Goal: Task Accomplishment & Management: Use online tool/utility

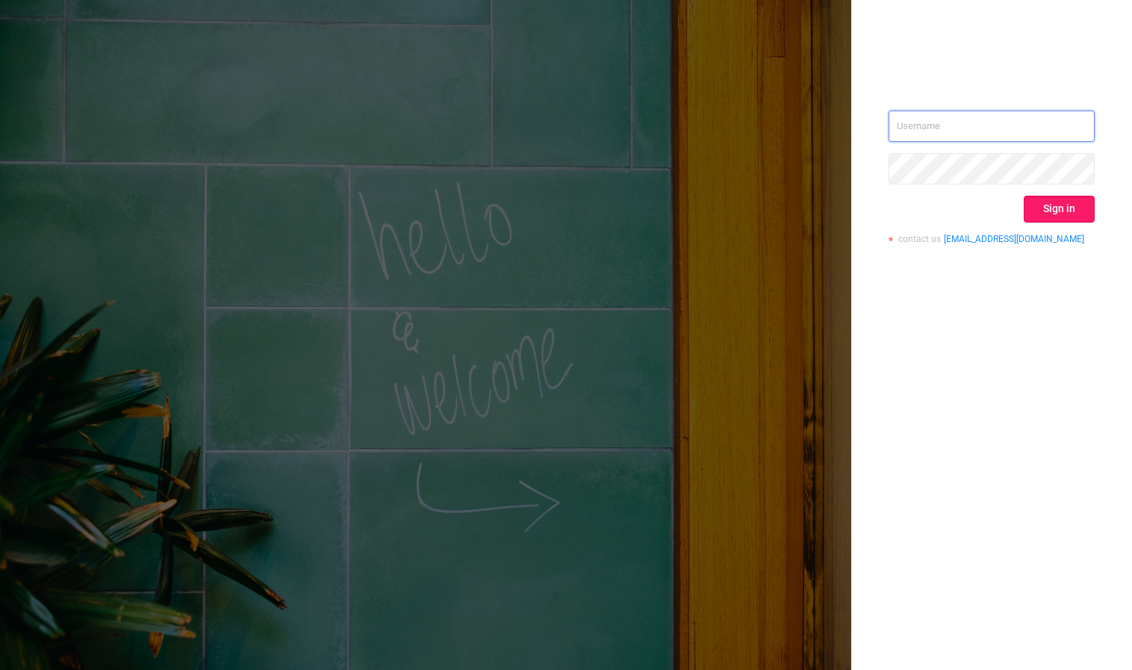
type input "[PERSON_NAME][EMAIL_ADDRESS][DOMAIN_NAME]"
click at [1052, 213] on button "Sign in" at bounding box center [1058, 209] width 71 height 27
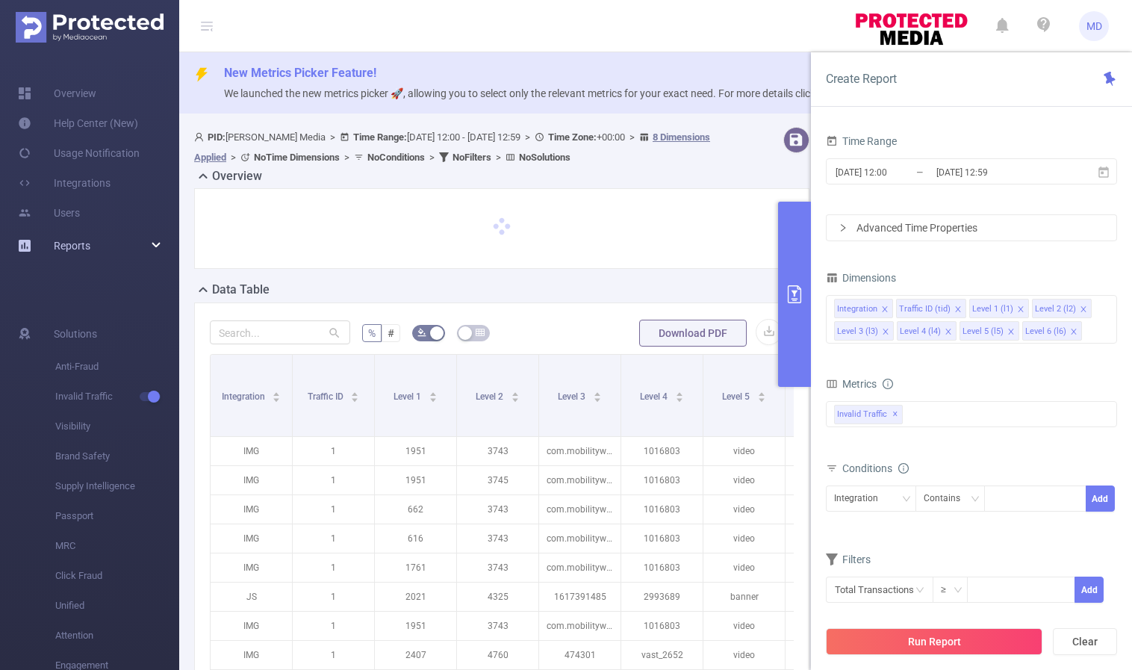
click at [130, 249] on div "Reports" at bounding box center [89, 246] width 179 height 30
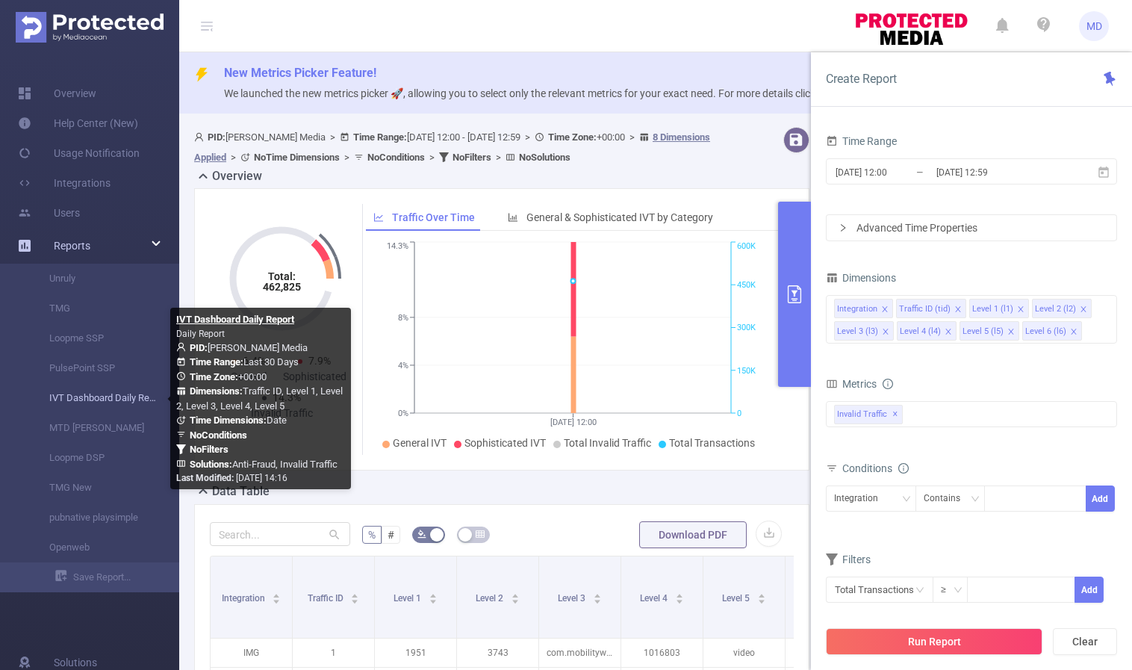
click at [113, 396] on link "IVT Dashboard Daily Report" at bounding box center [95, 398] width 131 height 30
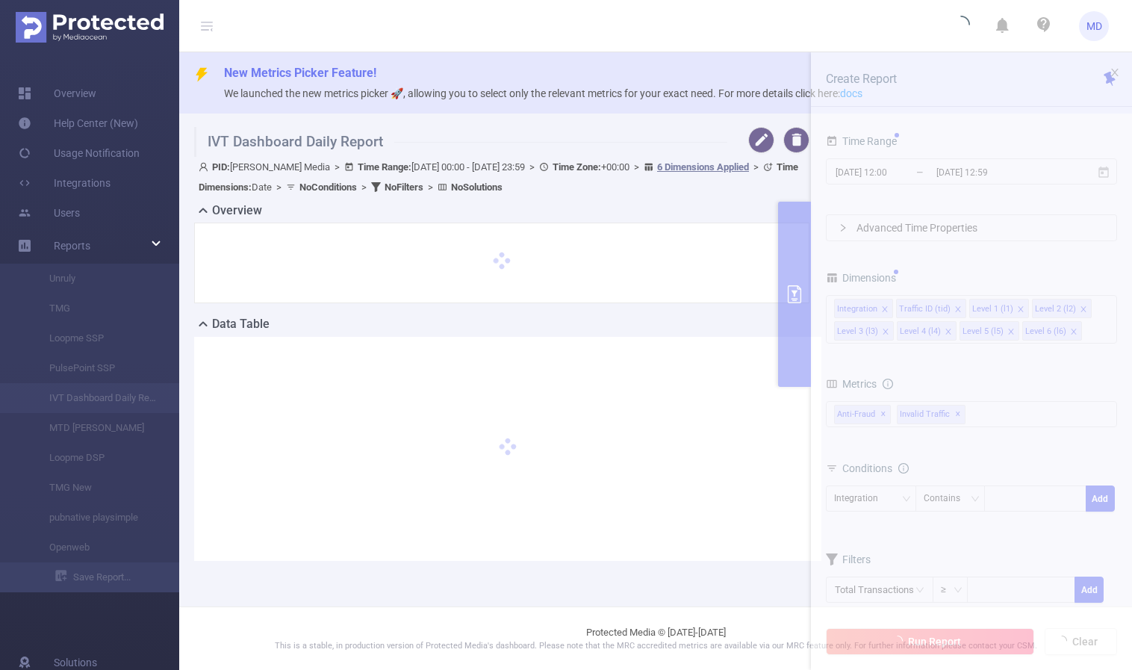
type input "[DATE] 00:00"
type input "[DATE] 23:59"
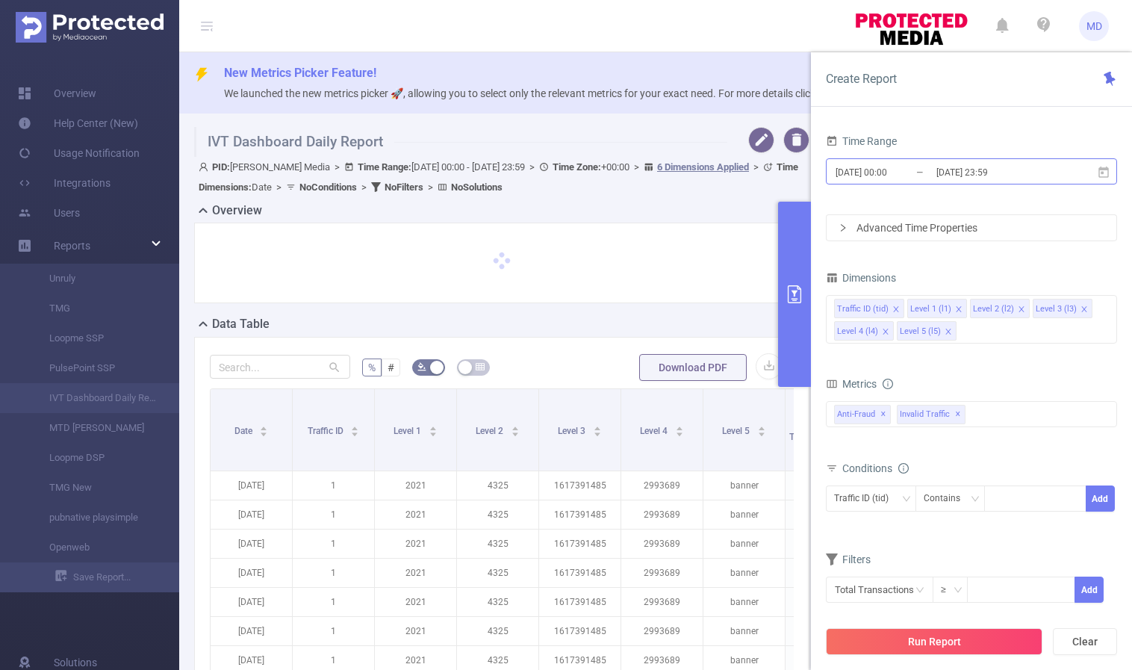
click at [956, 169] on input "[DATE] 23:59" at bounding box center [995, 172] width 121 height 20
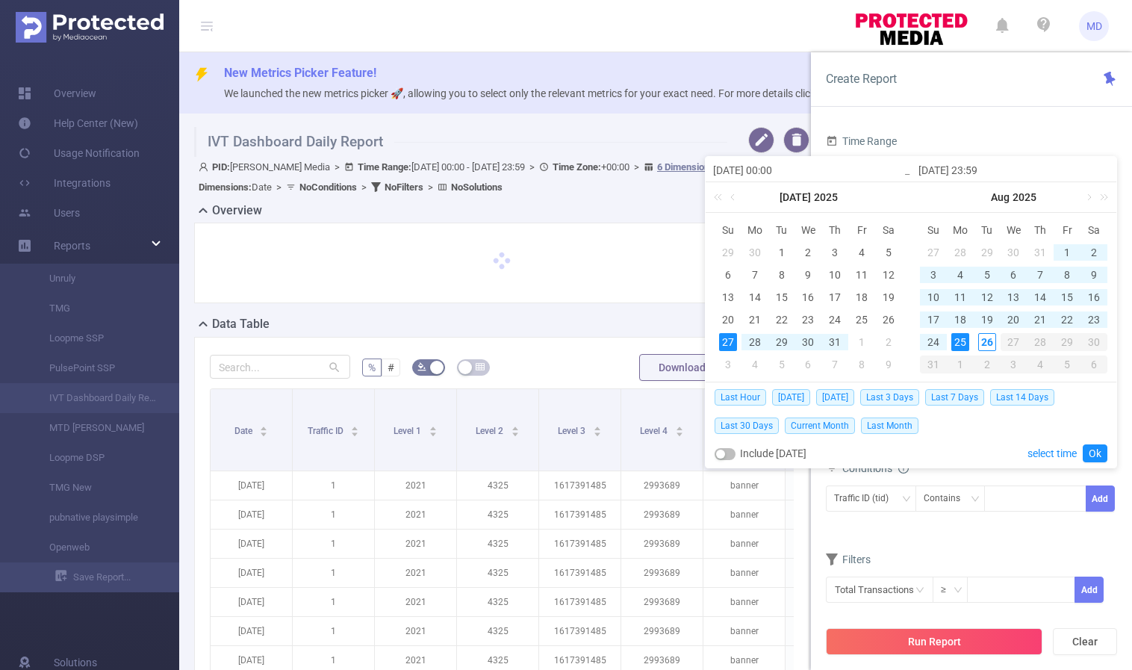
click at [962, 339] on div "25" at bounding box center [960, 342] width 18 height 18
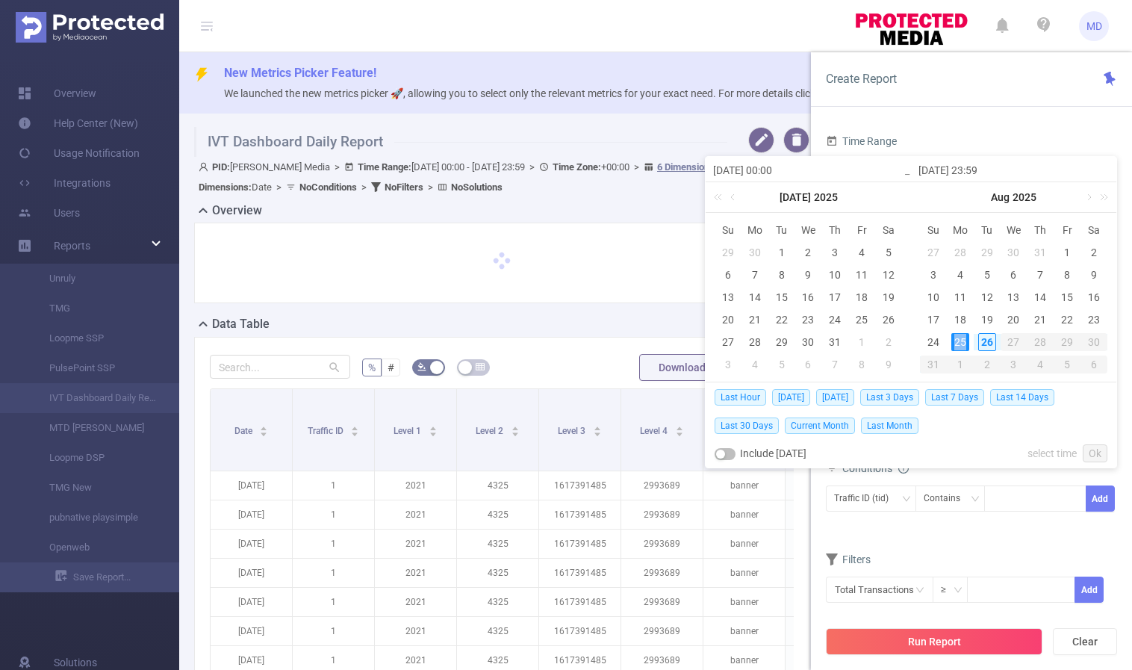
click at [962, 339] on div "25" at bounding box center [960, 342] width 18 height 18
type input "[DATE] 00:00"
click at [1099, 452] on link "Ok" at bounding box center [1094, 453] width 25 height 18
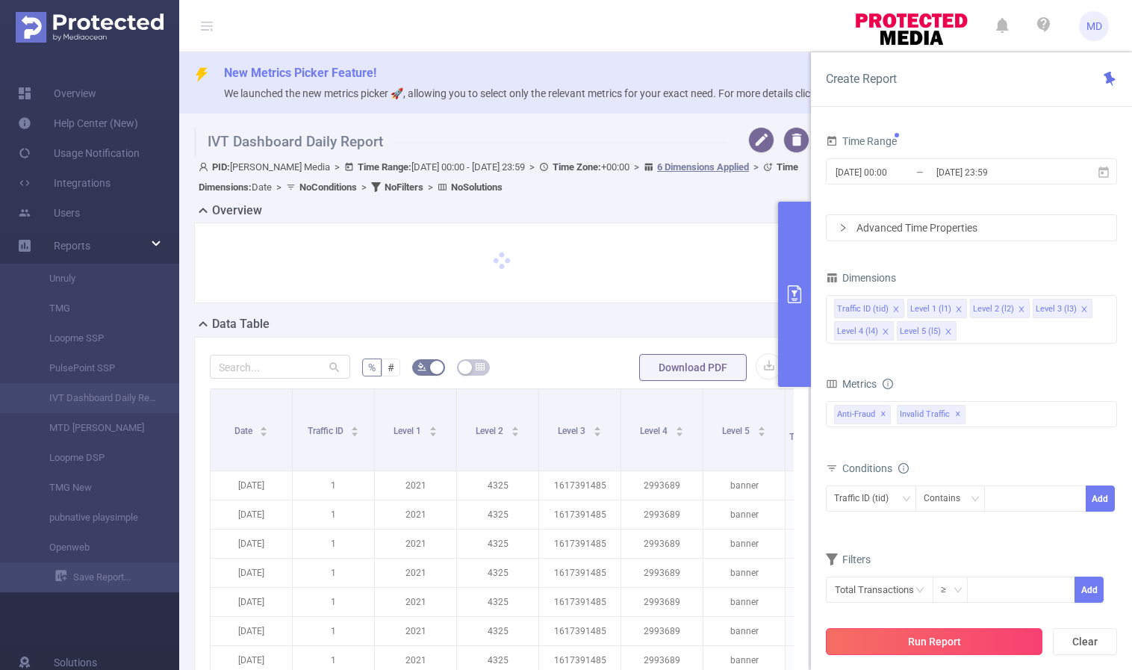
click at [921, 642] on button "Run Report" at bounding box center [934, 641] width 216 height 27
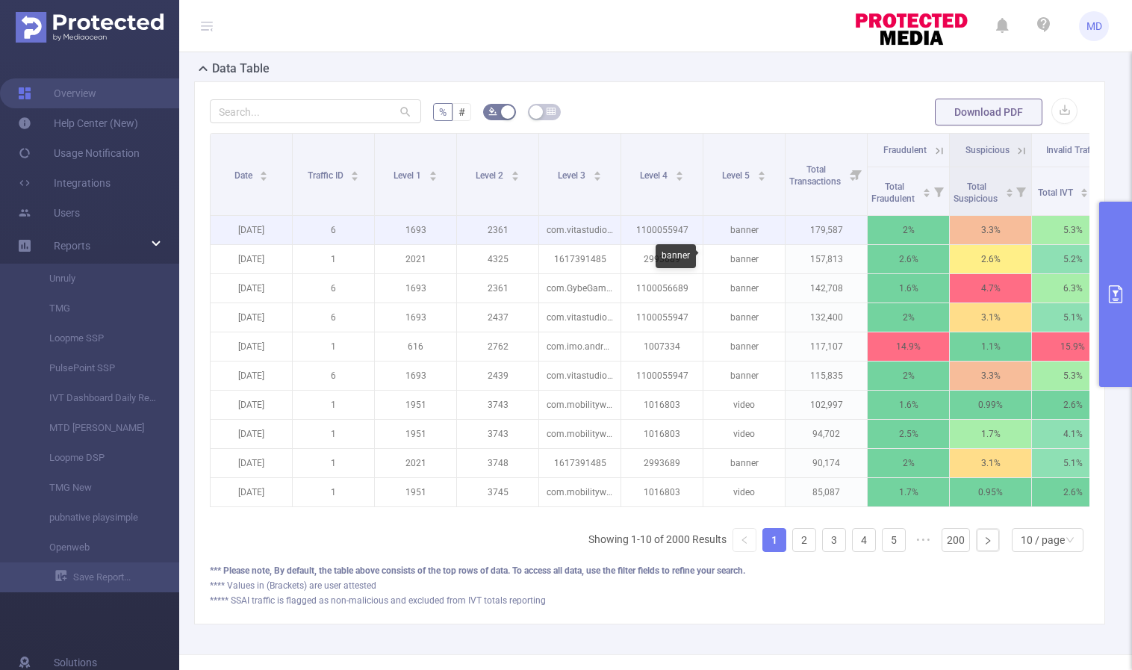
scroll to position [407, 0]
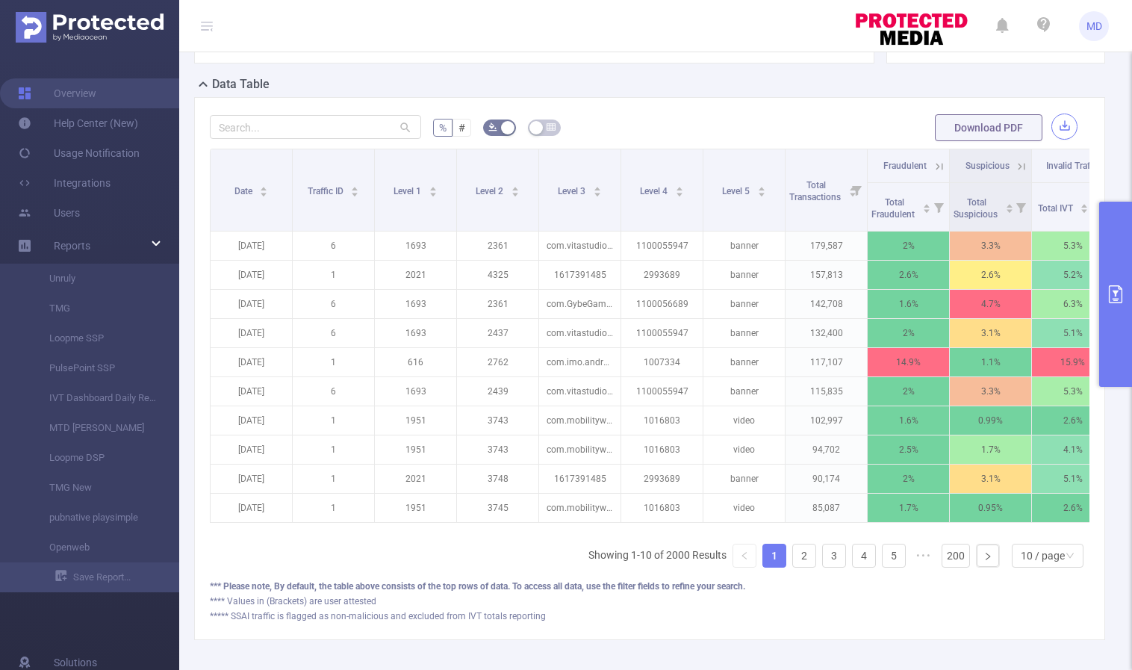
click at [1051, 125] on button "button" at bounding box center [1064, 126] width 26 height 26
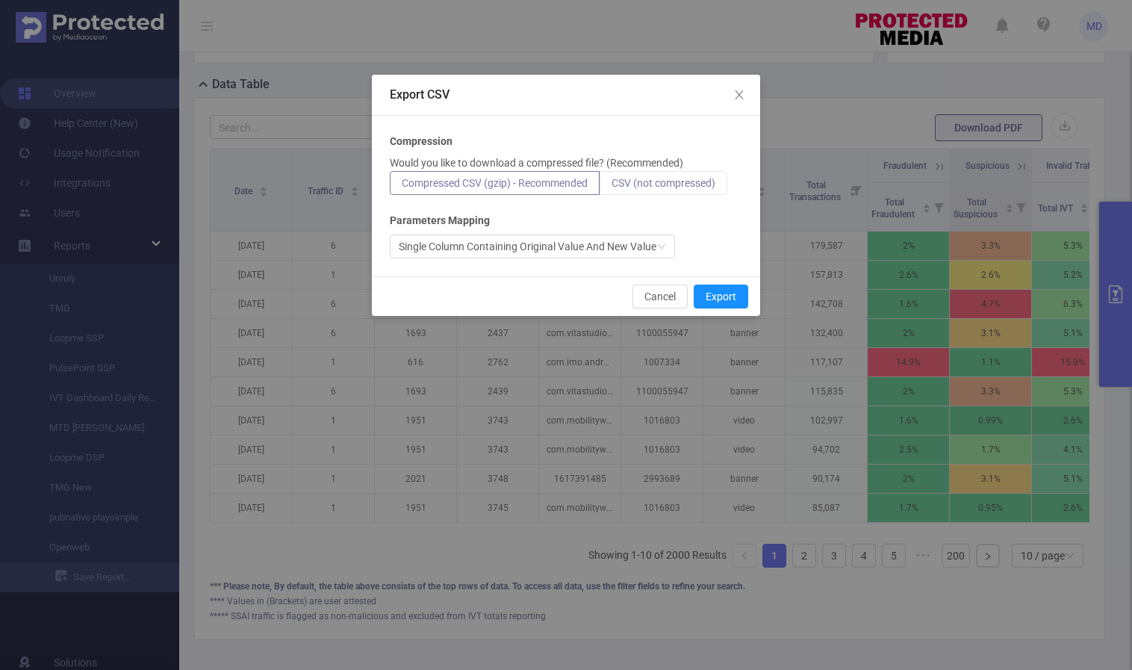
click at [649, 178] on span "CSV (not compressed)" at bounding box center [663, 183] width 104 height 12
click at [611, 187] on input "CSV (not compressed)" at bounding box center [611, 187] width 0 height 0
click at [724, 294] on button "Export" at bounding box center [720, 296] width 54 height 24
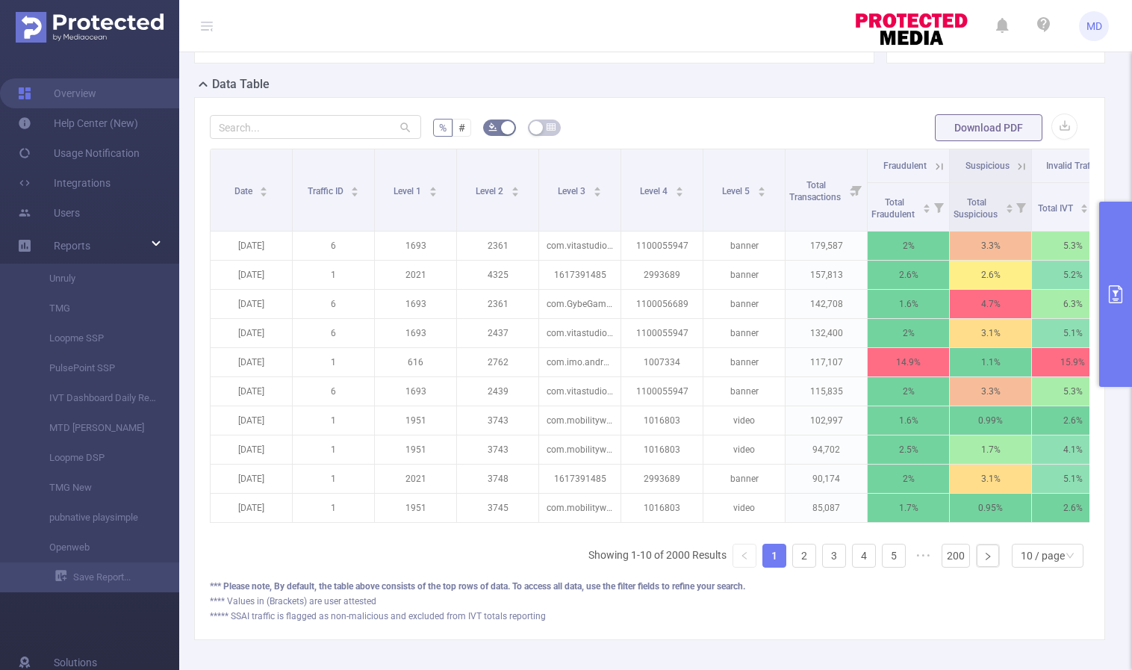
click at [1116, 297] on icon "primary" at bounding box center [1115, 294] width 18 height 18
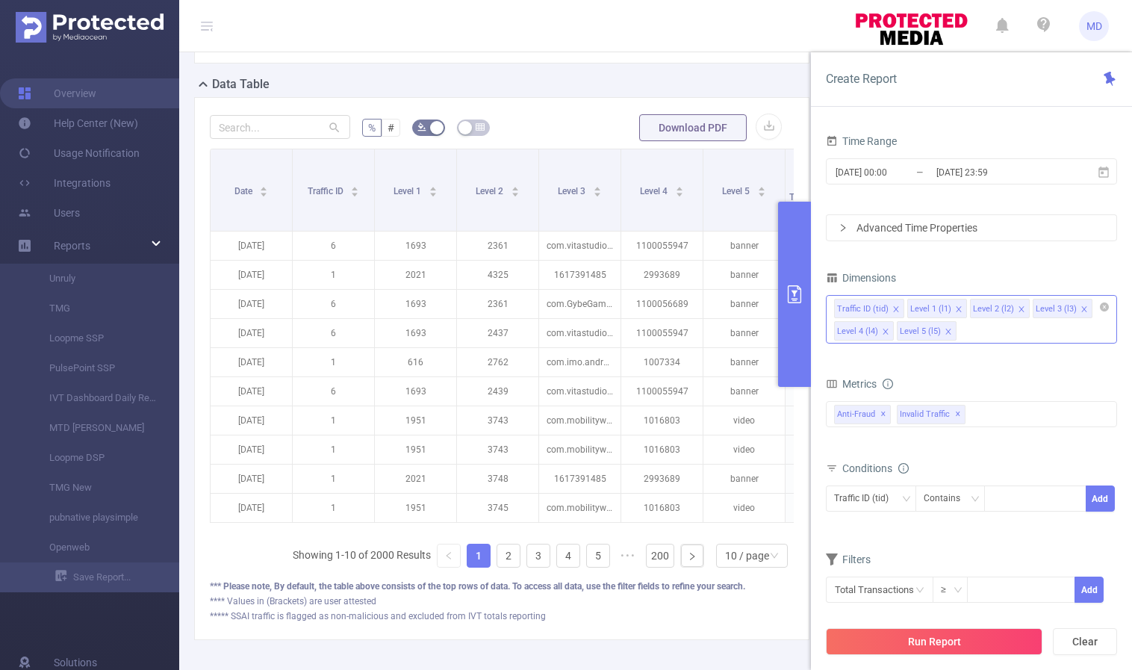
click at [944, 331] on icon "icon: close" at bounding box center [947, 331] width 7 height 7
click at [1018, 308] on icon "icon: close" at bounding box center [1020, 308] width 5 height 5
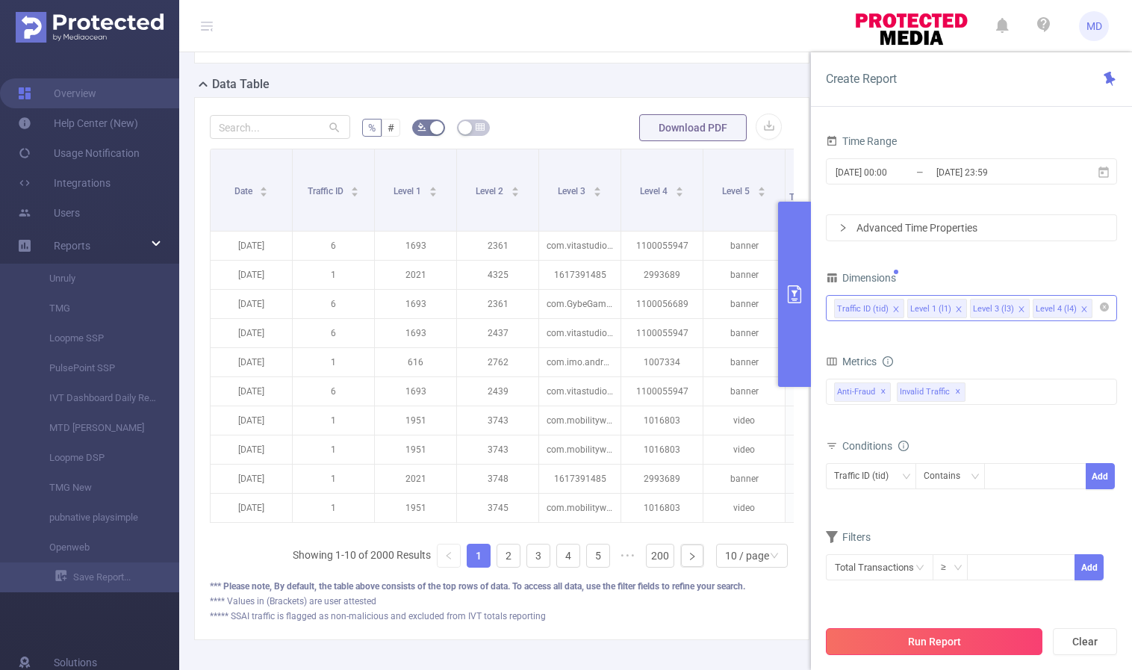
click at [977, 633] on button "Run Report" at bounding box center [934, 641] width 216 height 27
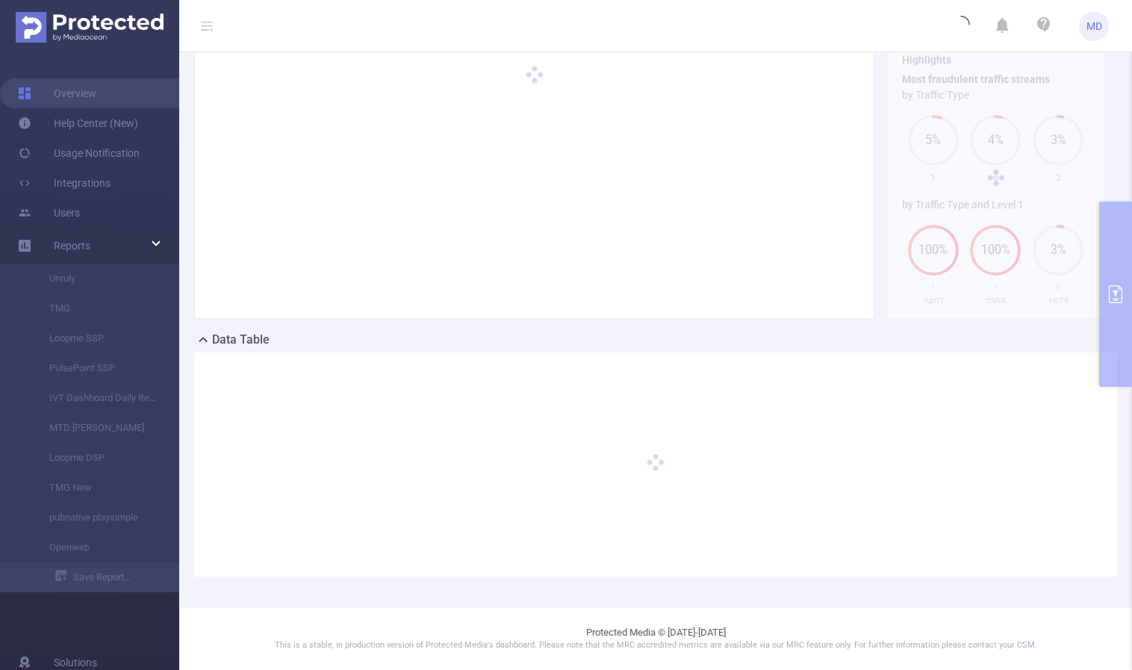
scroll to position [151, 0]
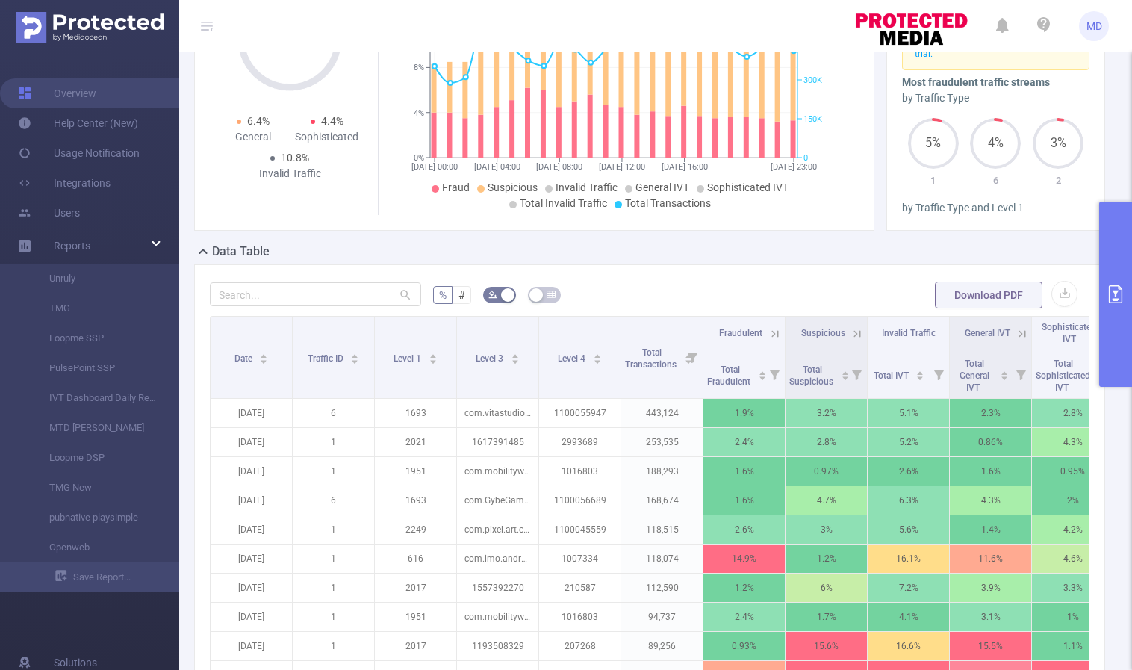
scroll to position [481, 0]
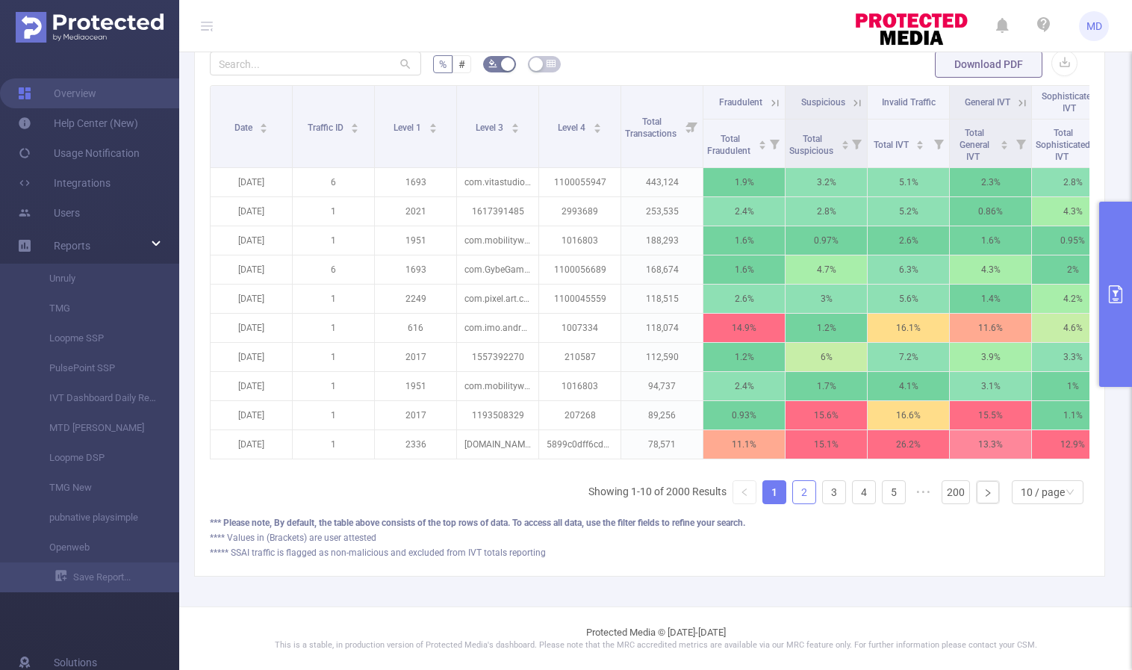
click at [793, 500] on link "2" at bounding box center [804, 492] width 22 height 22
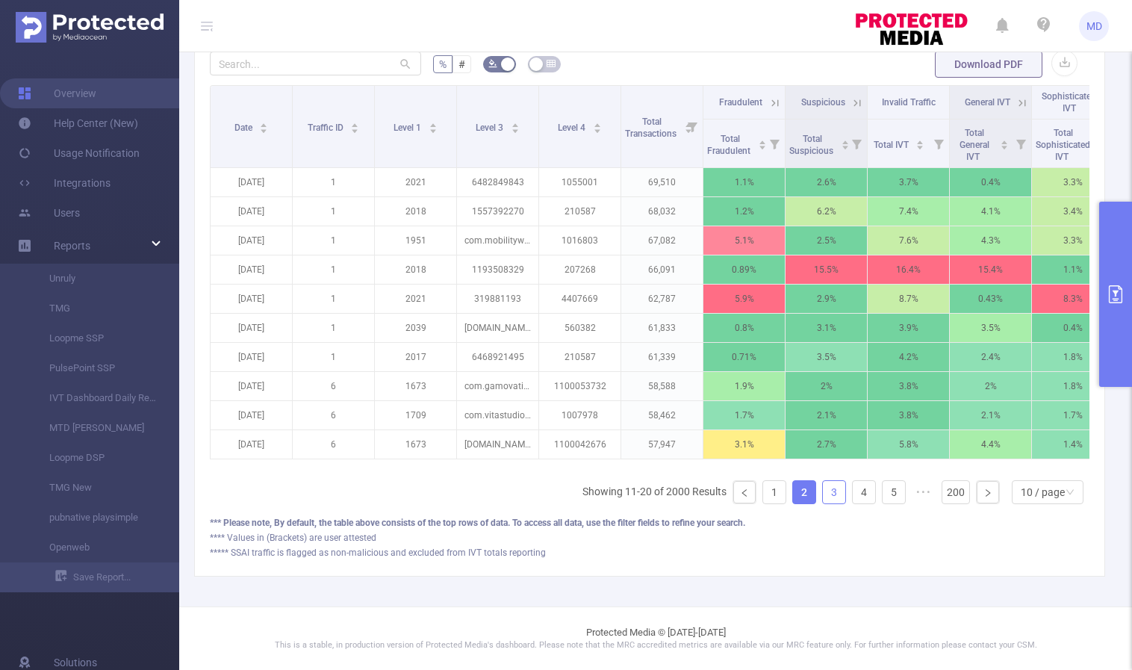
click at [828, 493] on link "3" at bounding box center [834, 492] width 22 height 22
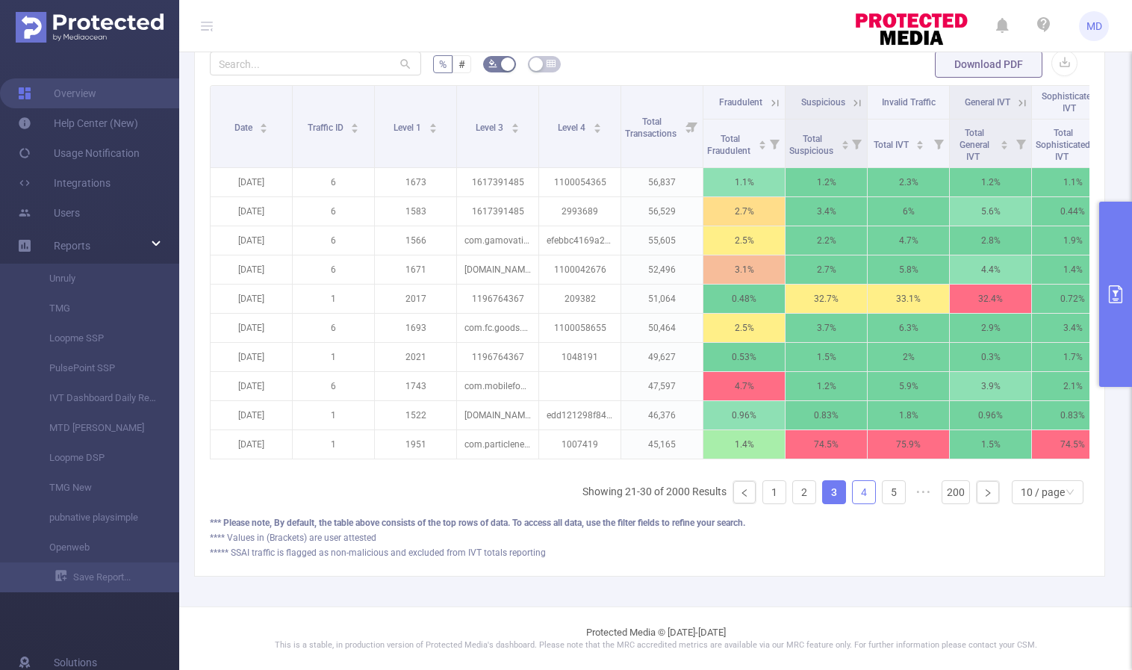
click at [852, 497] on link "4" at bounding box center [863, 492] width 22 height 22
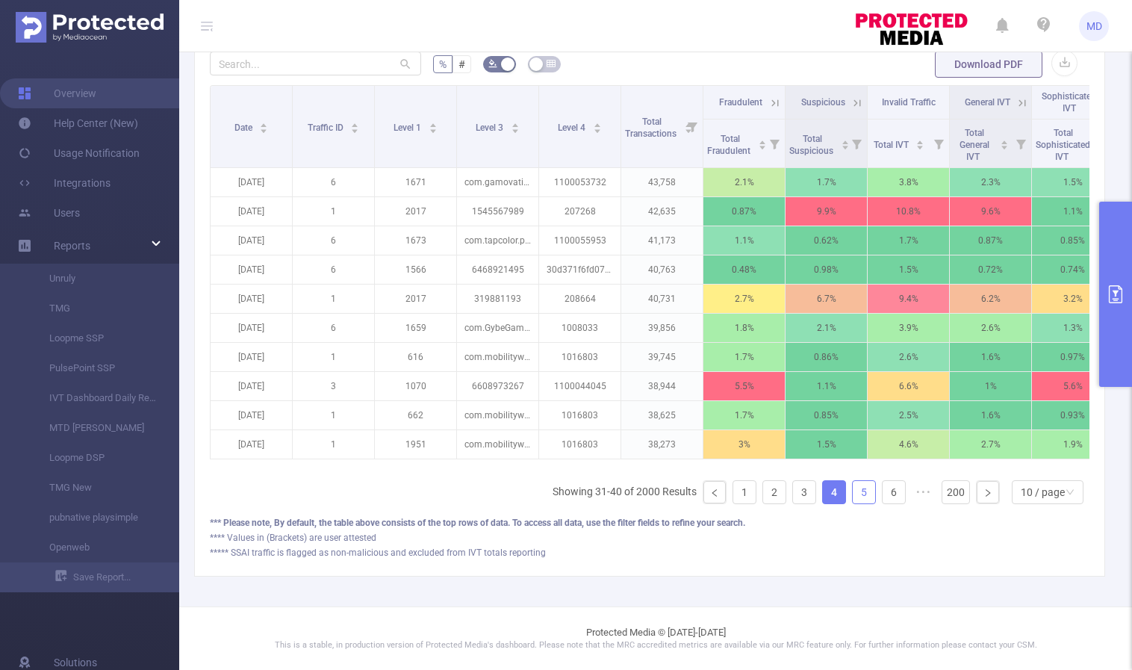
click at [852, 496] on link "5" at bounding box center [863, 492] width 22 height 22
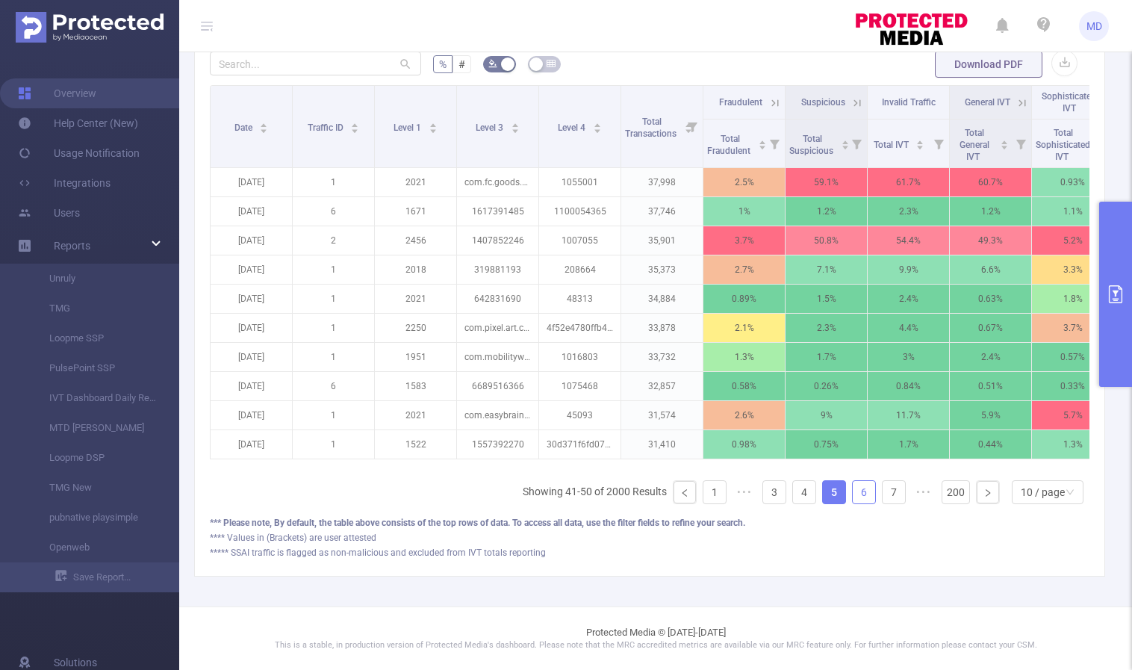
click at [852, 495] on link "6" at bounding box center [863, 492] width 22 height 22
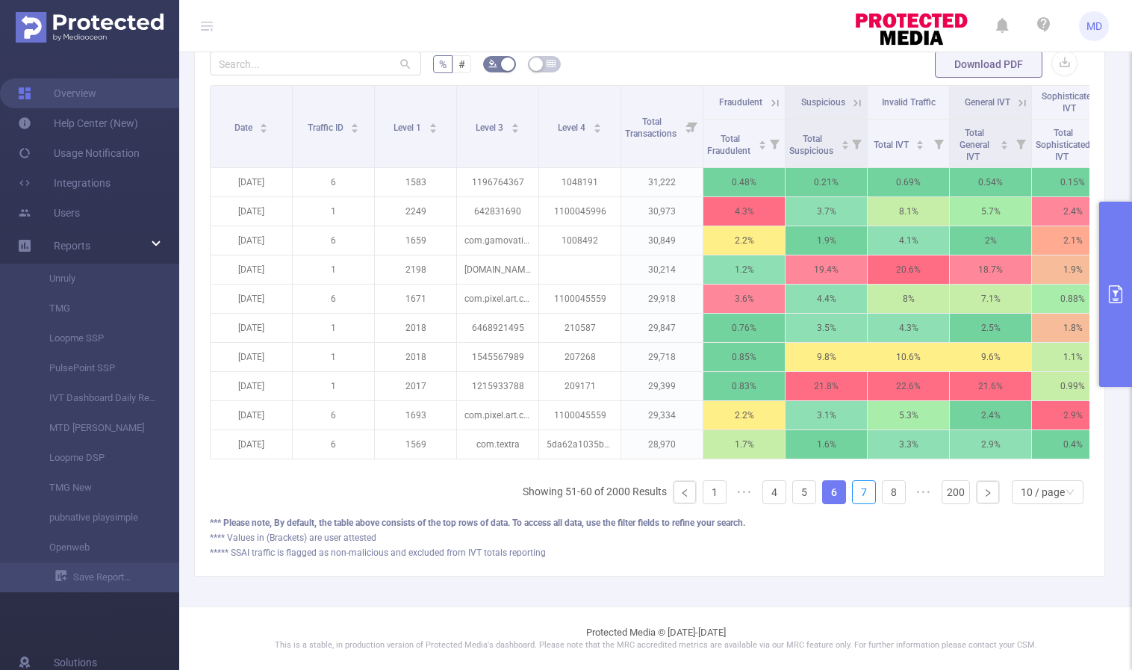
click at [852, 495] on link "7" at bounding box center [863, 492] width 22 height 22
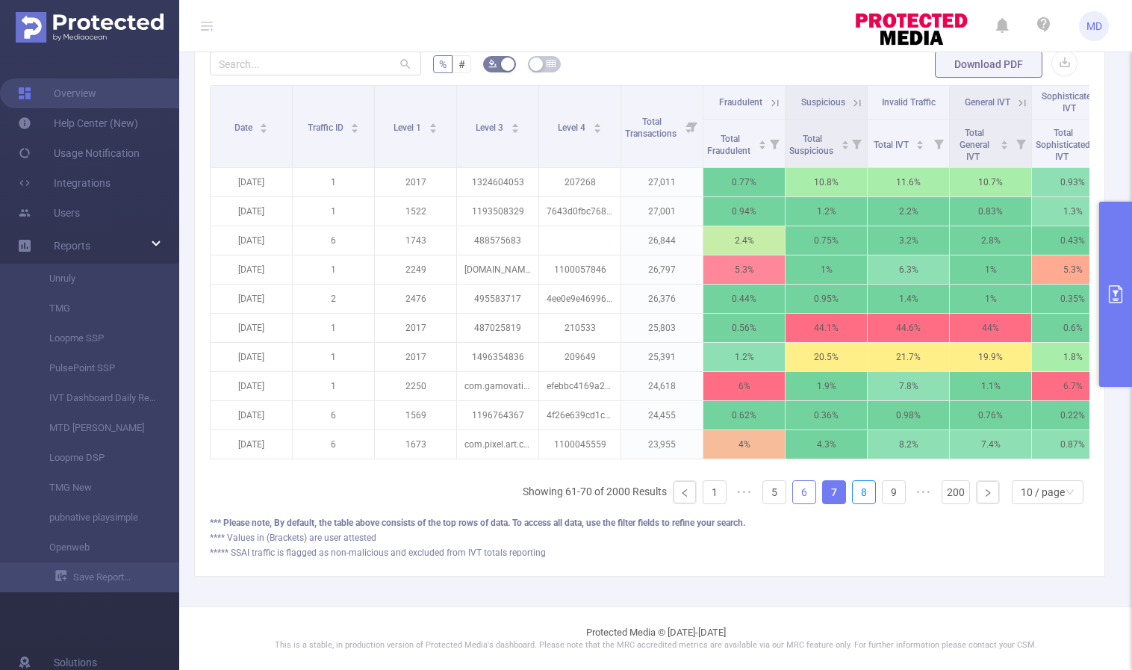
click at [852, 495] on link "8" at bounding box center [863, 492] width 22 height 22
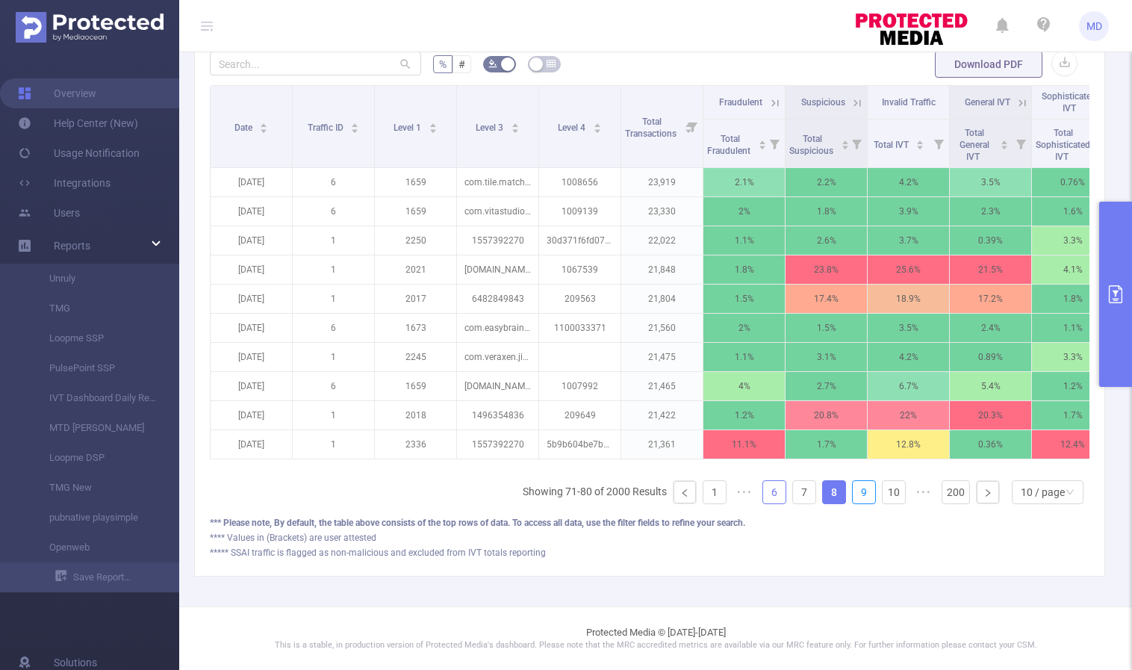
click at [852, 495] on link "9" at bounding box center [863, 492] width 22 height 22
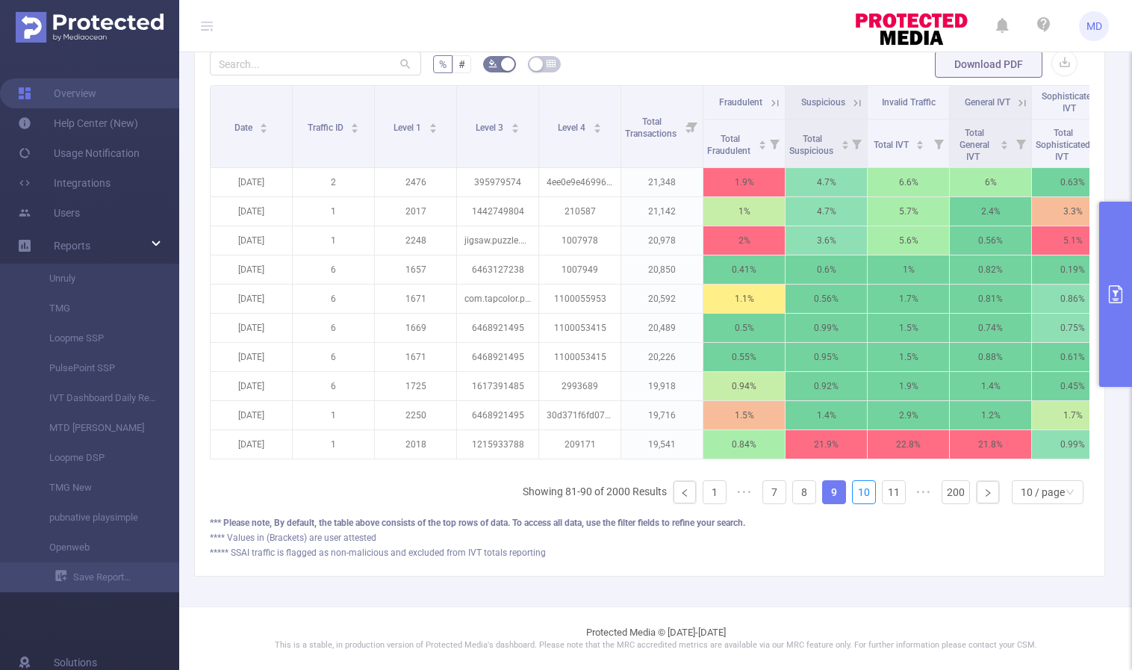
click at [852, 495] on link "10" at bounding box center [863, 492] width 22 height 22
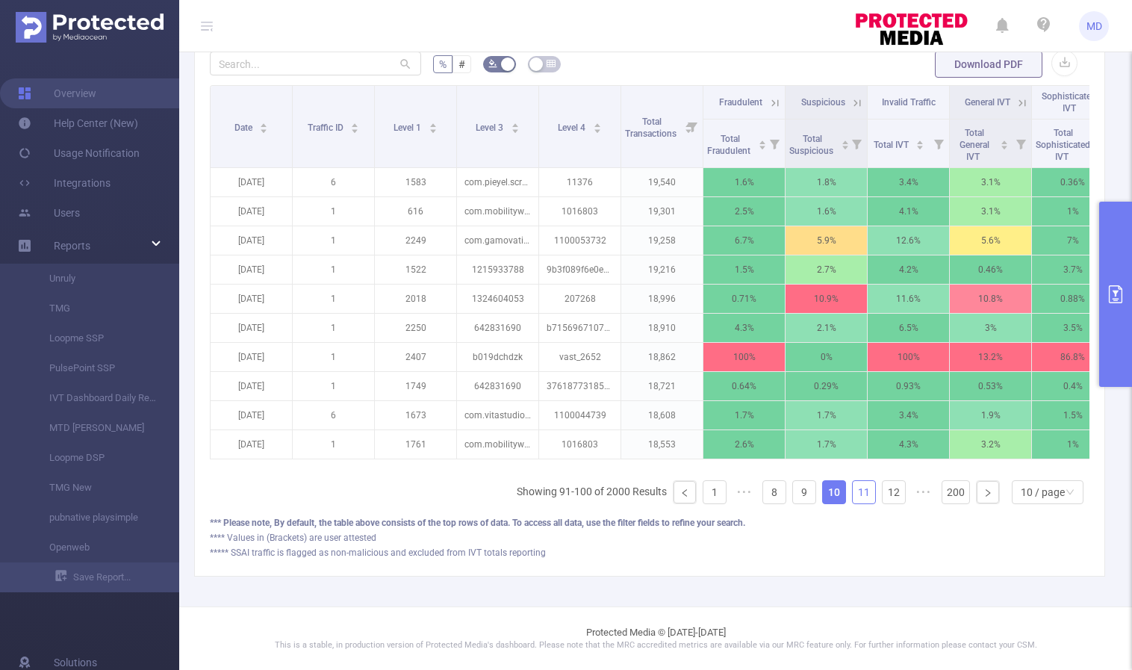
click at [852, 495] on link "11" at bounding box center [863, 492] width 22 height 22
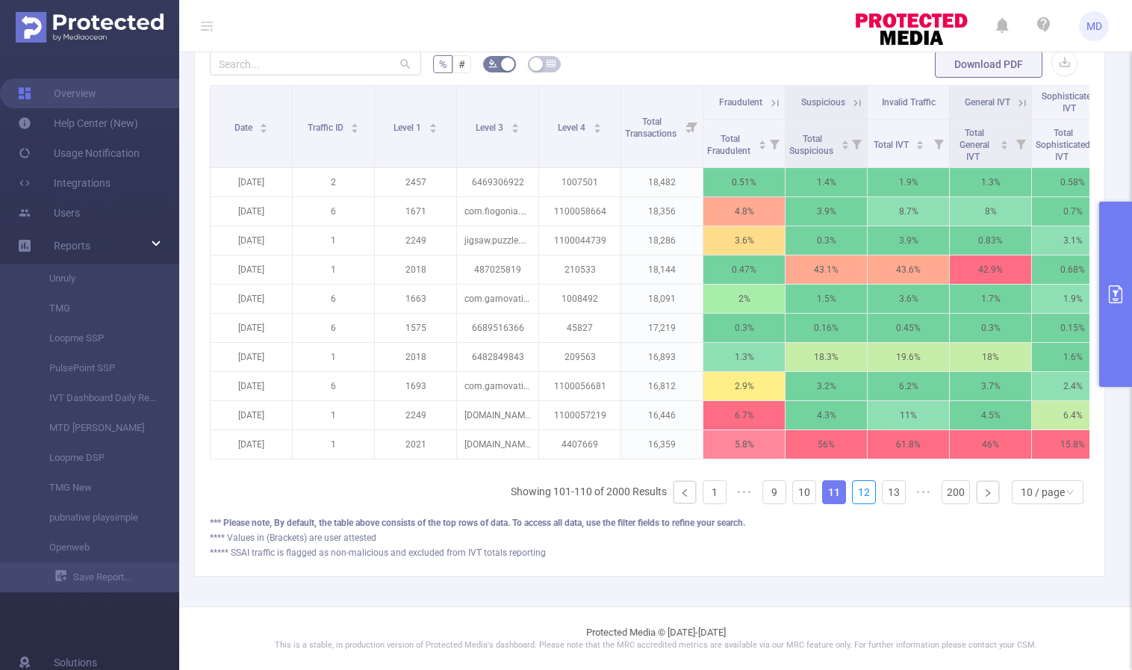
click at [852, 495] on link "12" at bounding box center [863, 492] width 22 height 22
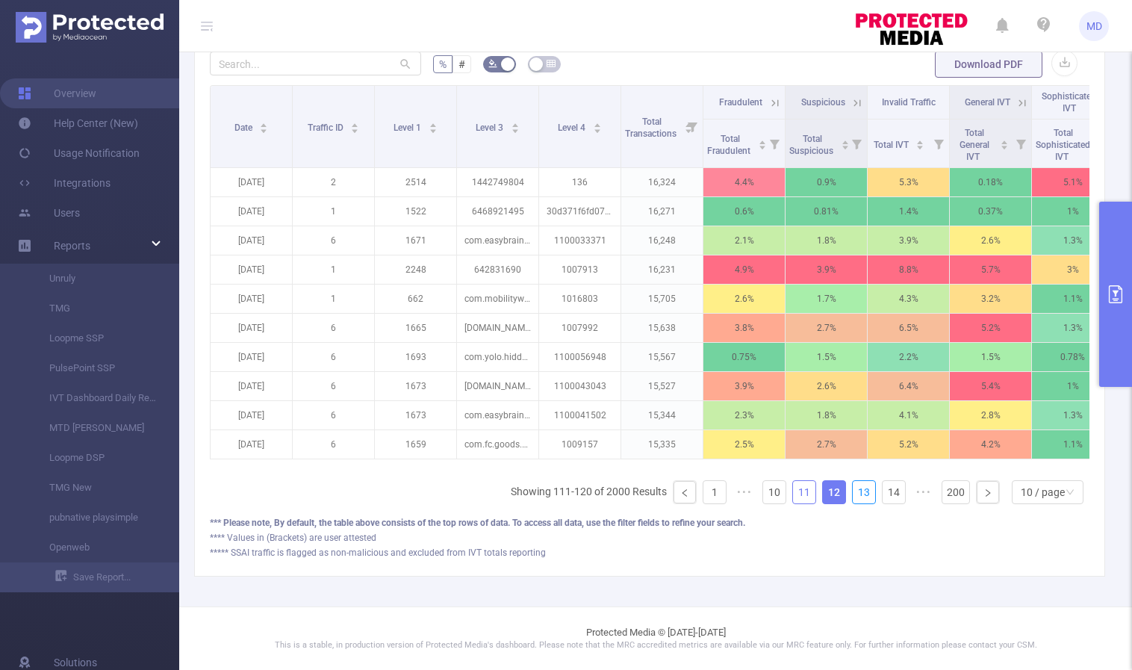
click at [852, 495] on link "13" at bounding box center [863, 492] width 22 height 22
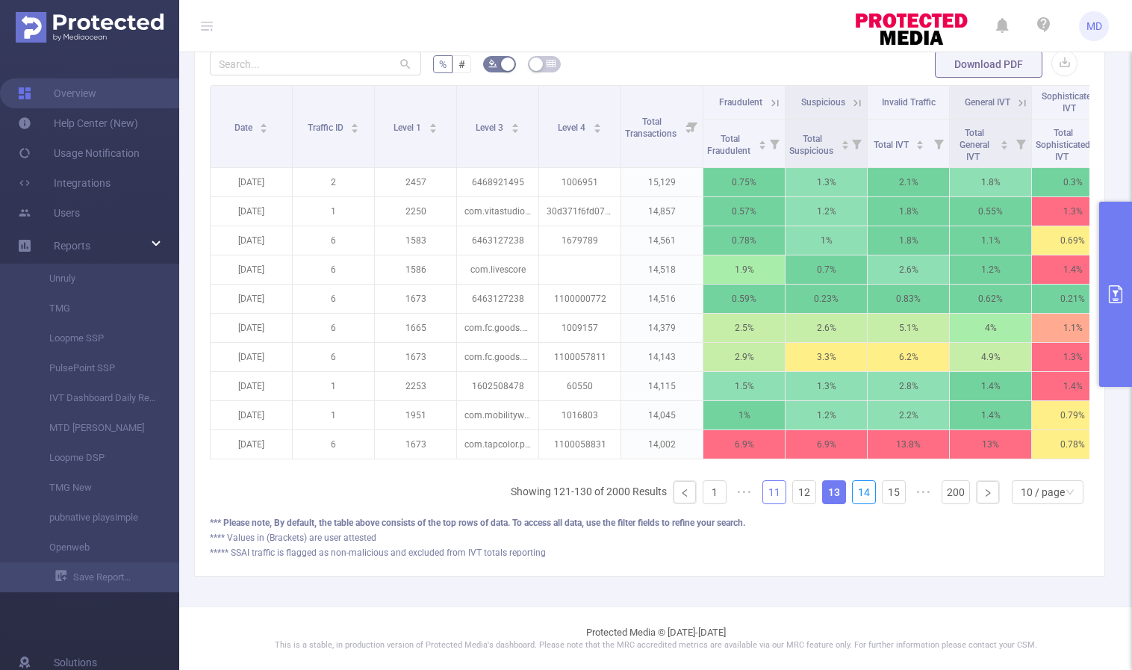
click at [852, 495] on link "14" at bounding box center [863, 492] width 22 height 22
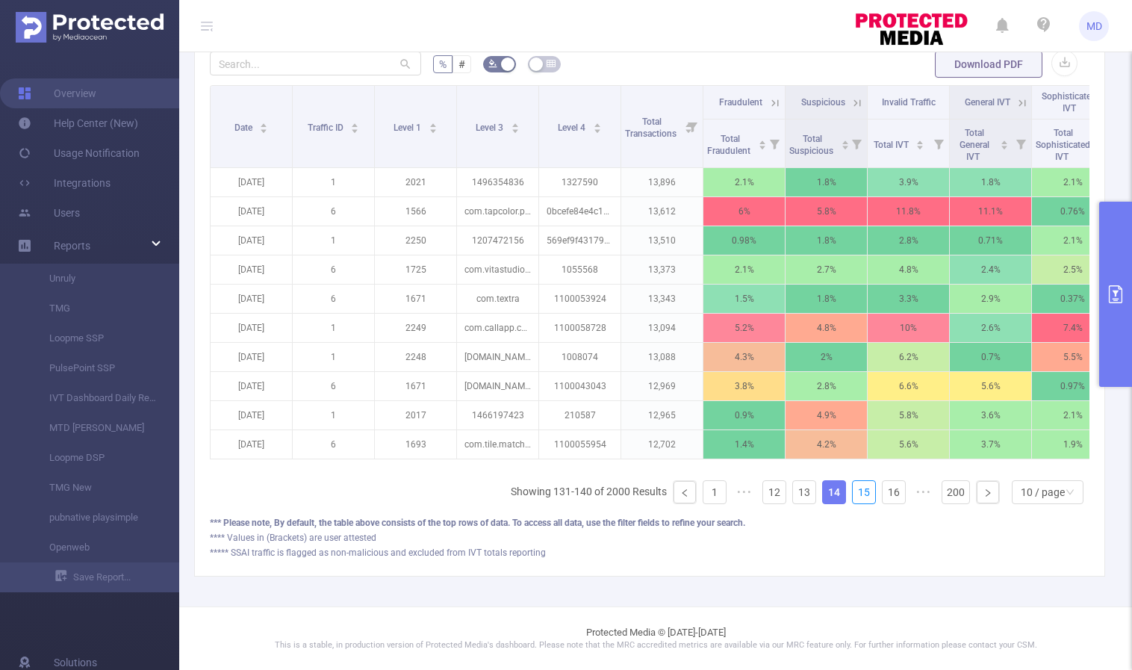
click at [852, 495] on link "15" at bounding box center [863, 492] width 22 height 22
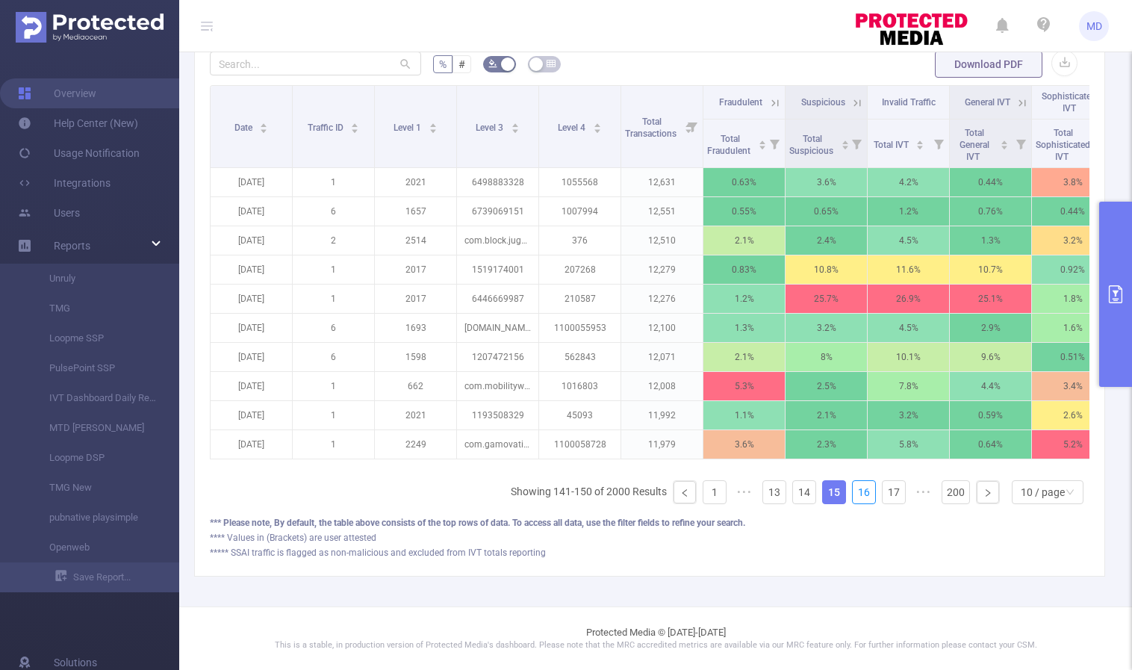
click at [852, 495] on link "16" at bounding box center [863, 492] width 22 height 22
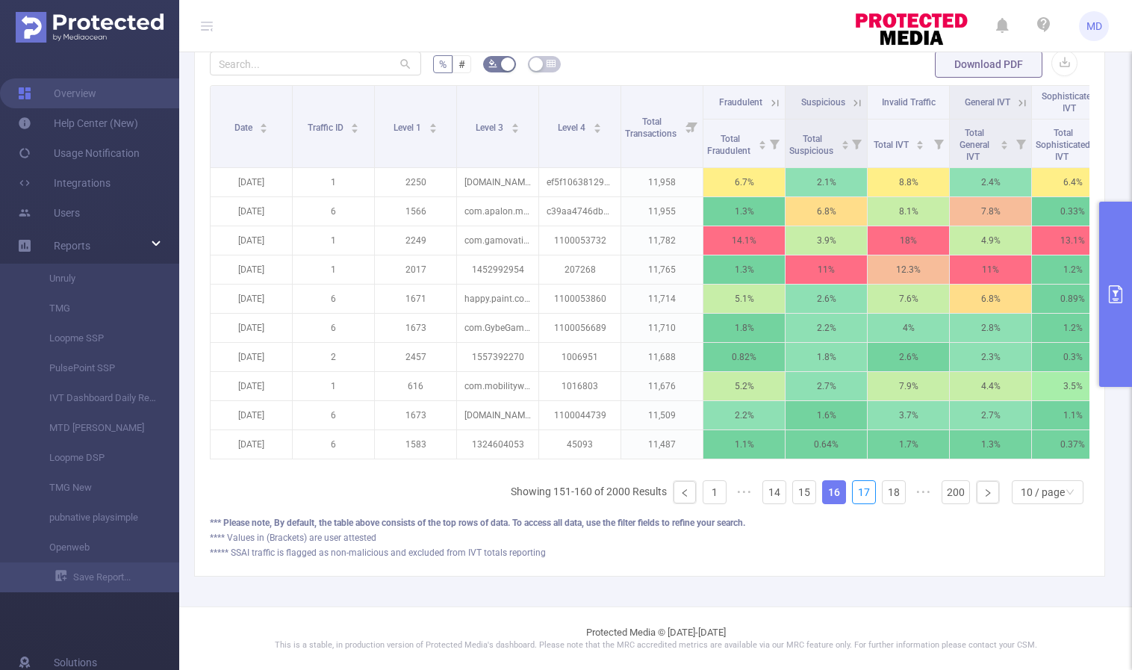
click at [852, 495] on link "17" at bounding box center [863, 492] width 22 height 22
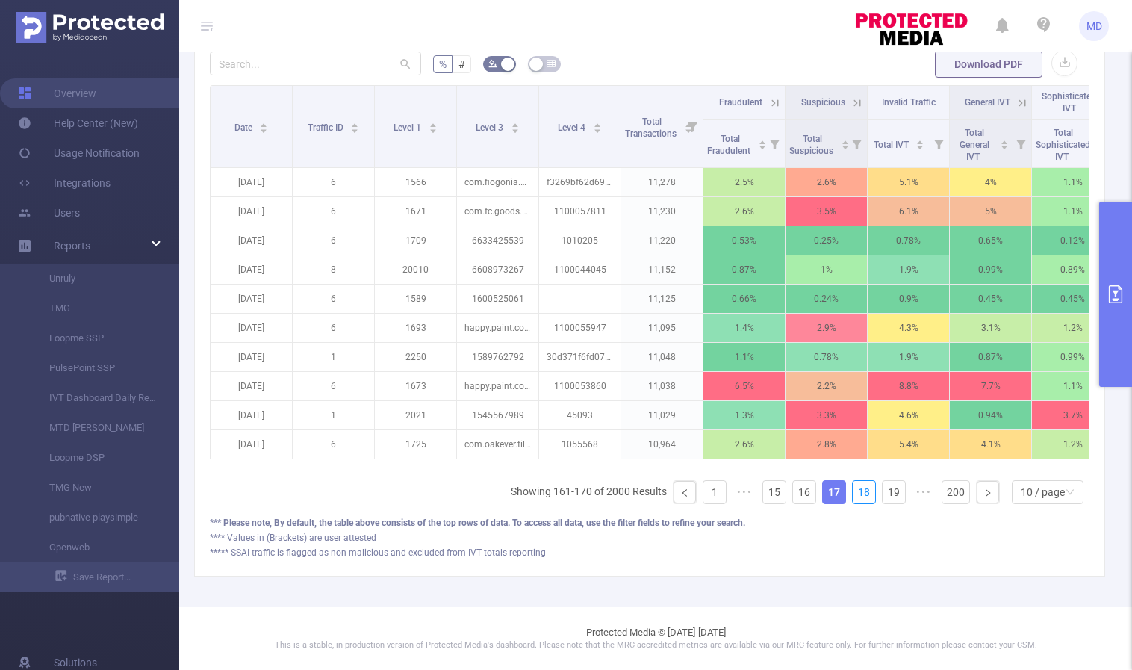
click at [852, 495] on link "18" at bounding box center [863, 492] width 22 height 22
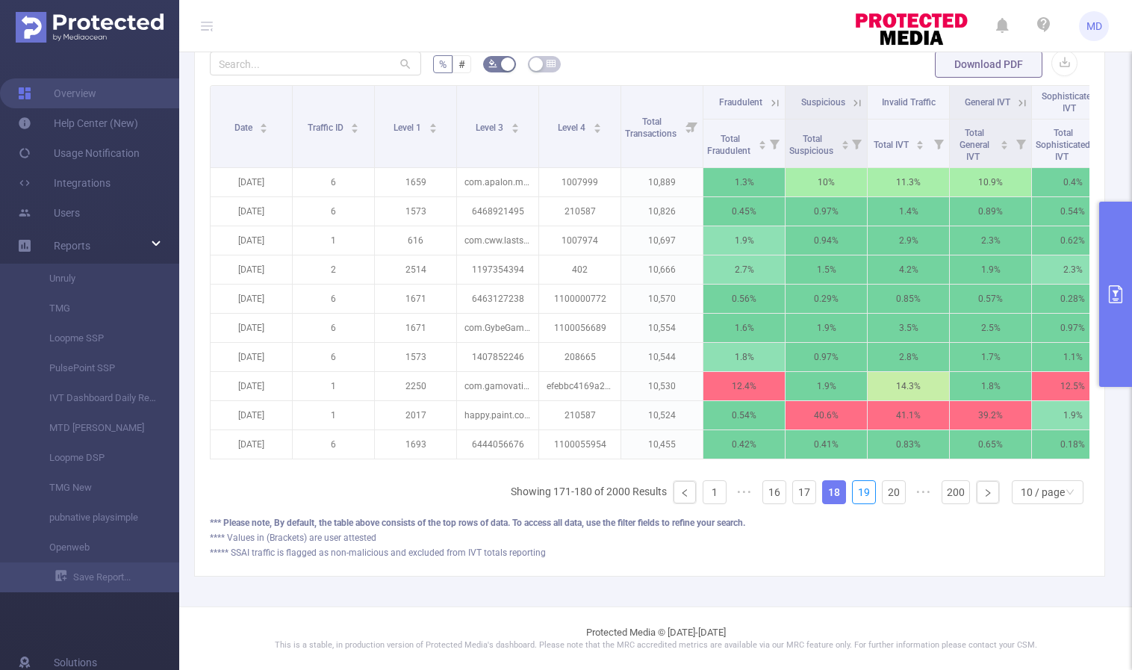
click at [852, 495] on link "19" at bounding box center [863, 492] width 22 height 22
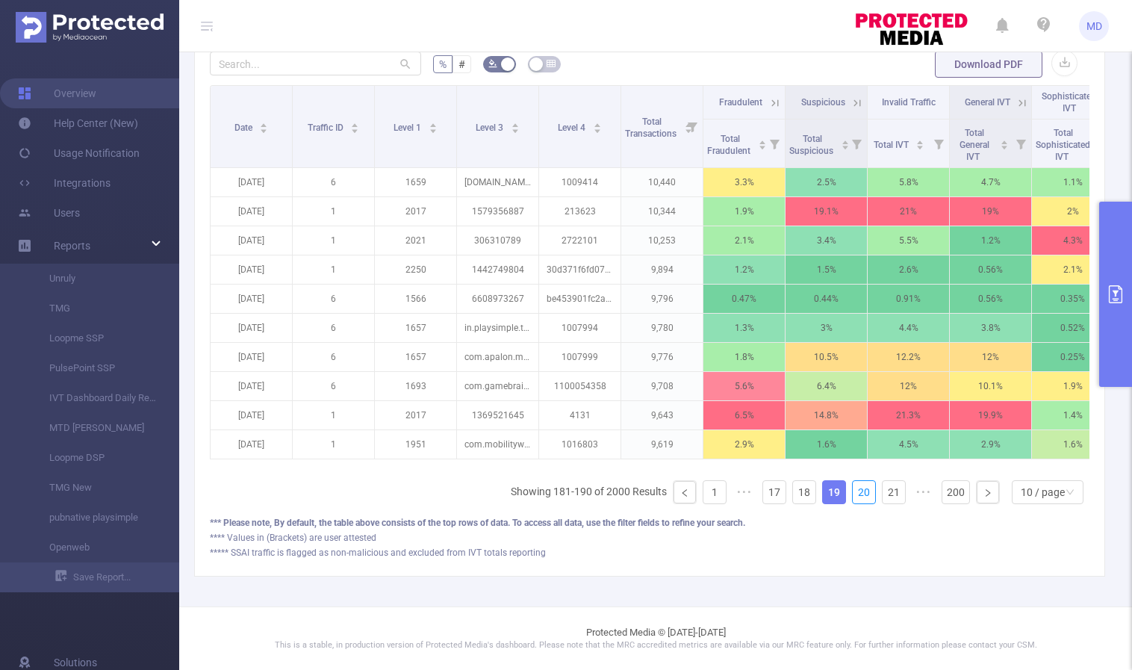
click at [852, 495] on link "20" at bounding box center [863, 492] width 22 height 22
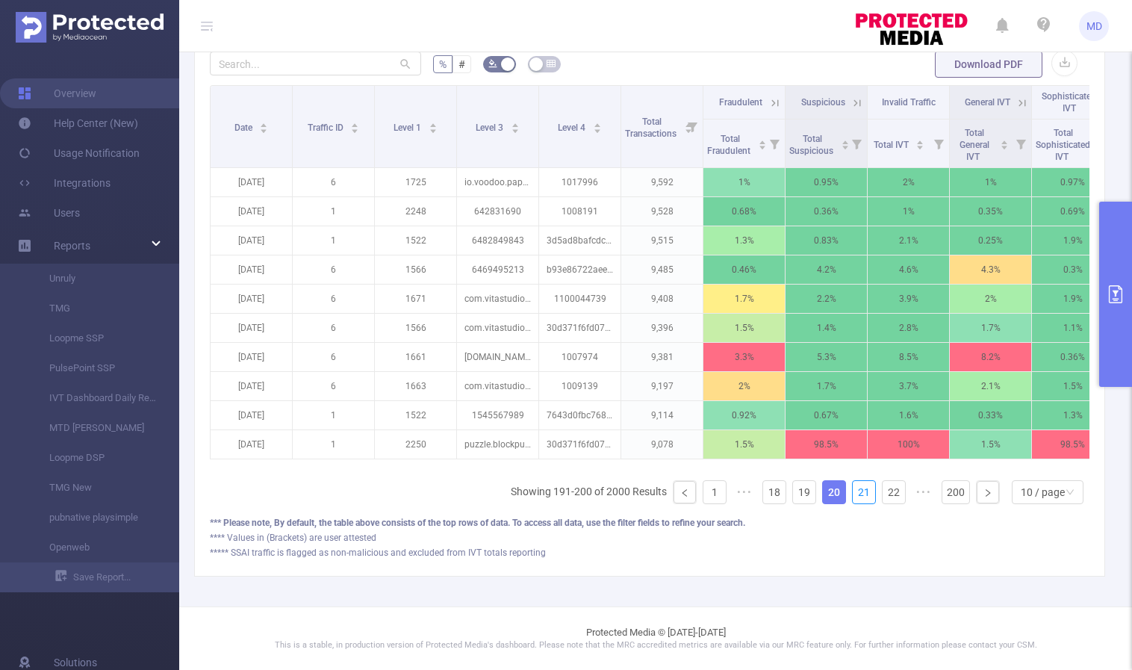
click at [852, 495] on link "21" at bounding box center [863, 492] width 22 height 22
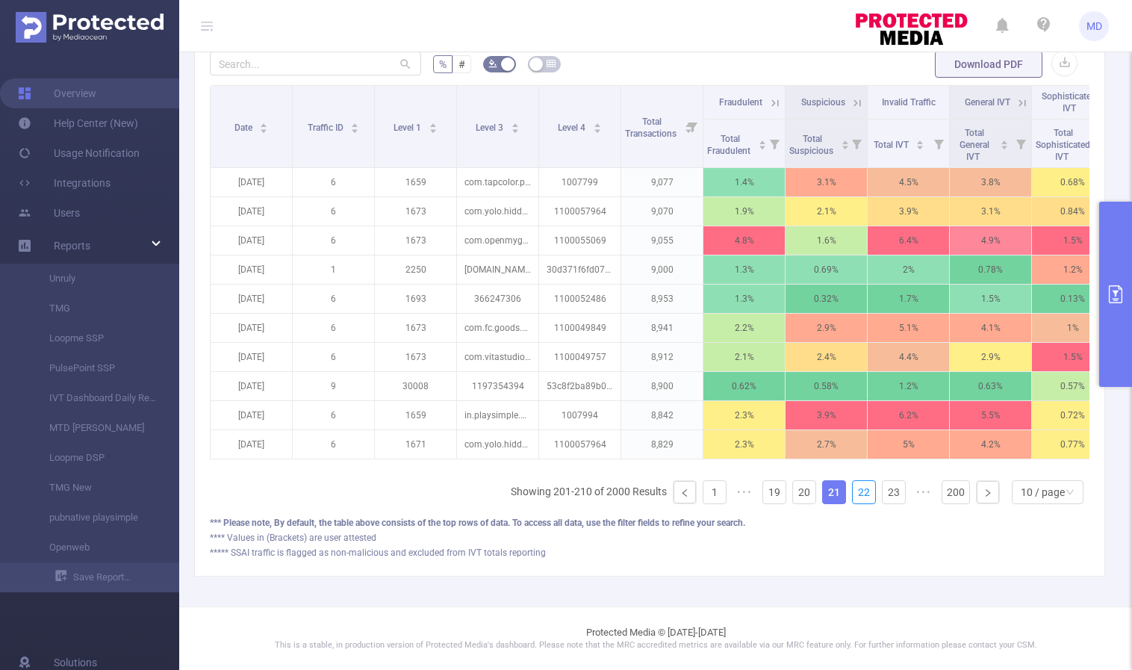
click at [852, 495] on link "22" at bounding box center [863, 492] width 22 height 22
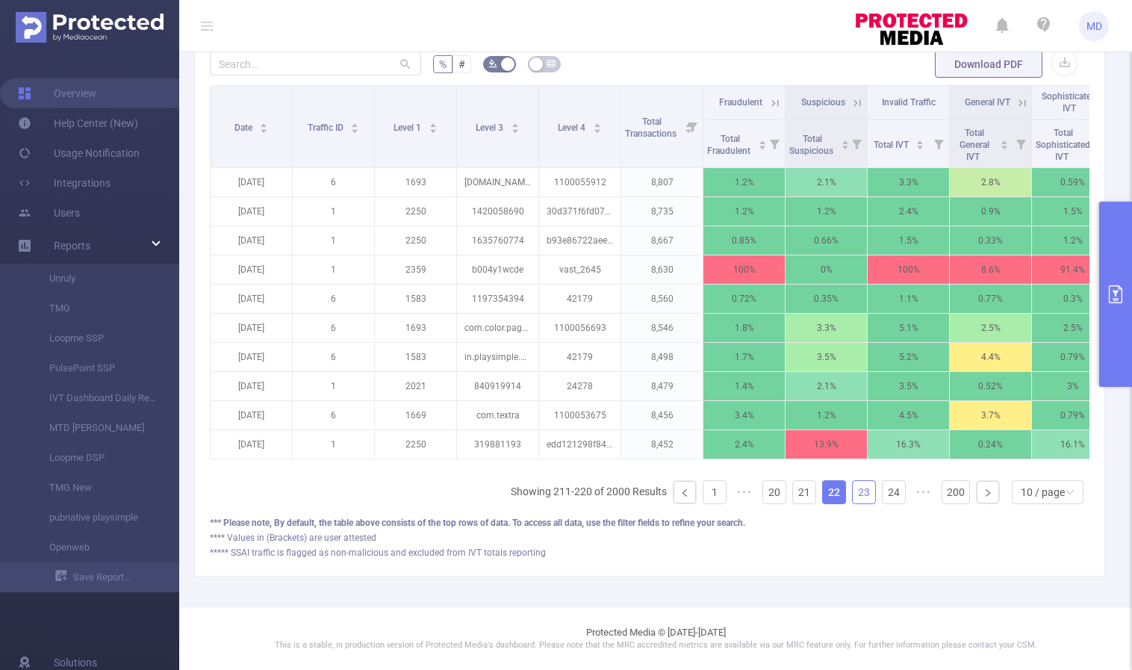
click at [852, 492] on link "23" at bounding box center [863, 492] width 22 height 22
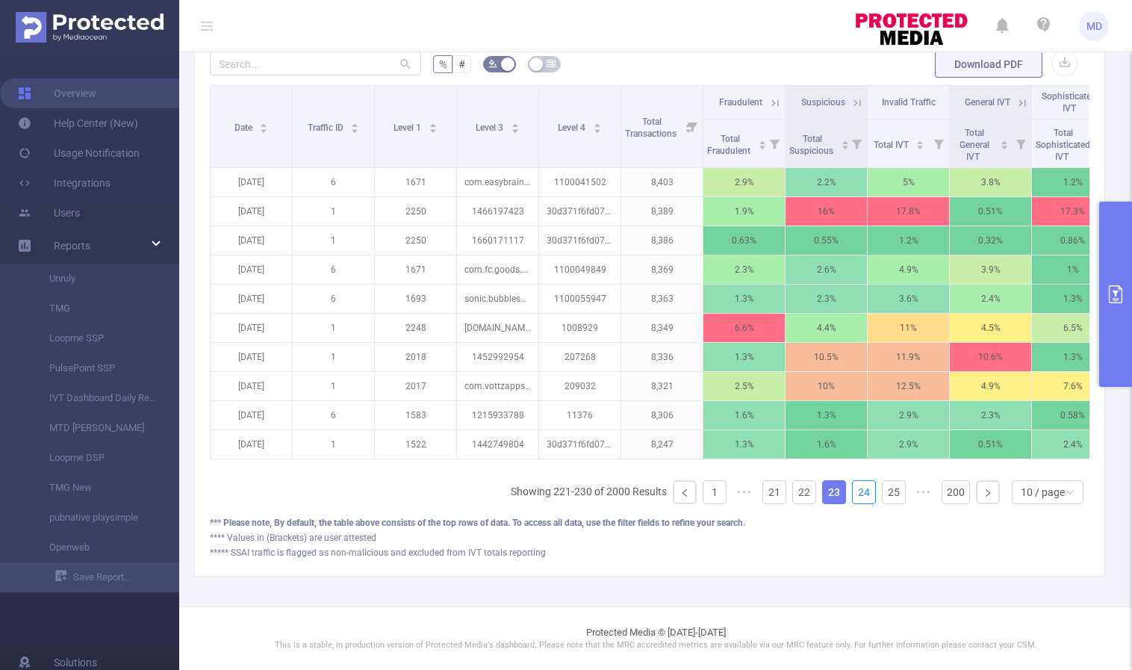
click at [852, 492] on link "24" at bounding box center [863, 492] width 22 height 22
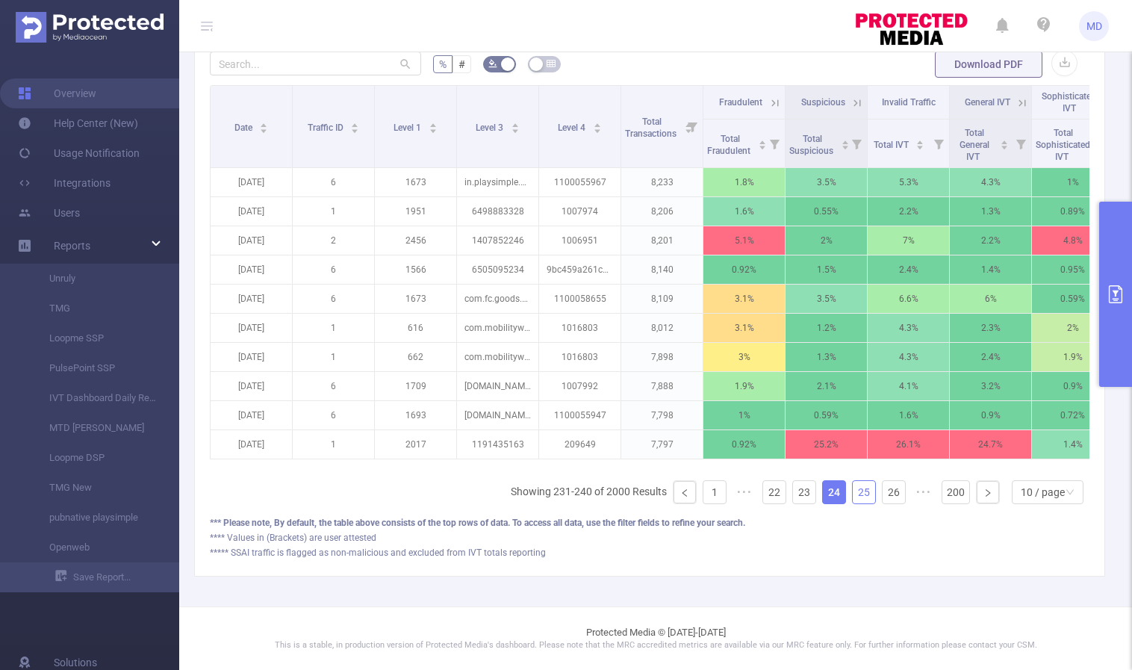
click at [856, 490] on link "25" at bounding box center [863, 492] width 22 height 22
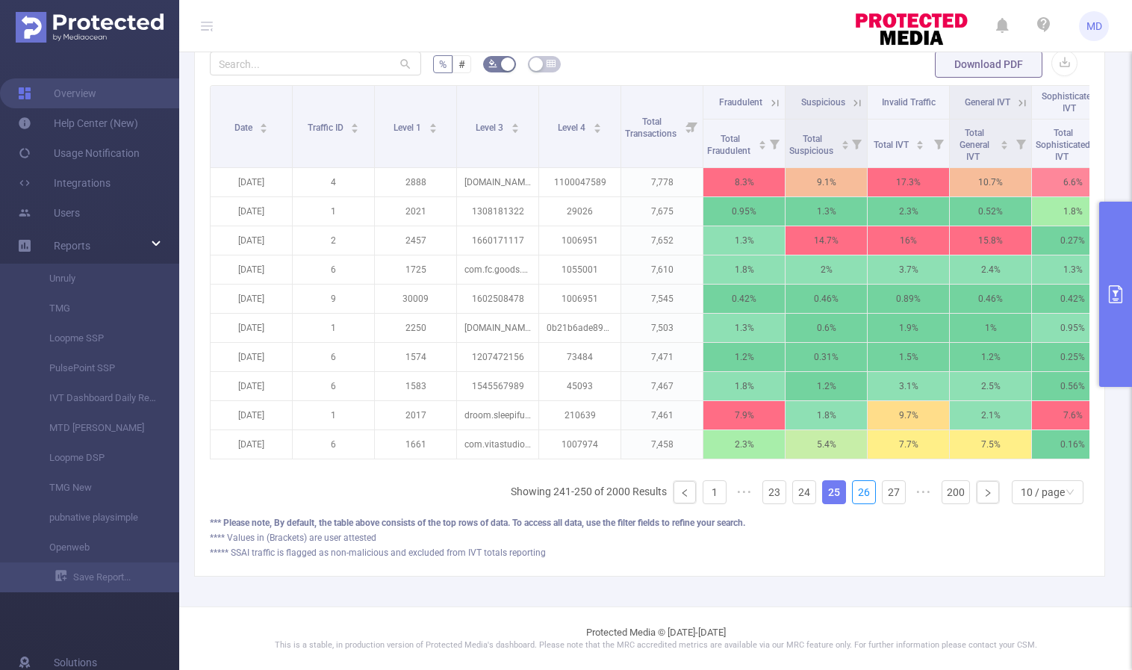
click at [856, 490] on link "26" at bounding box center [863, 492] width 22 height 22
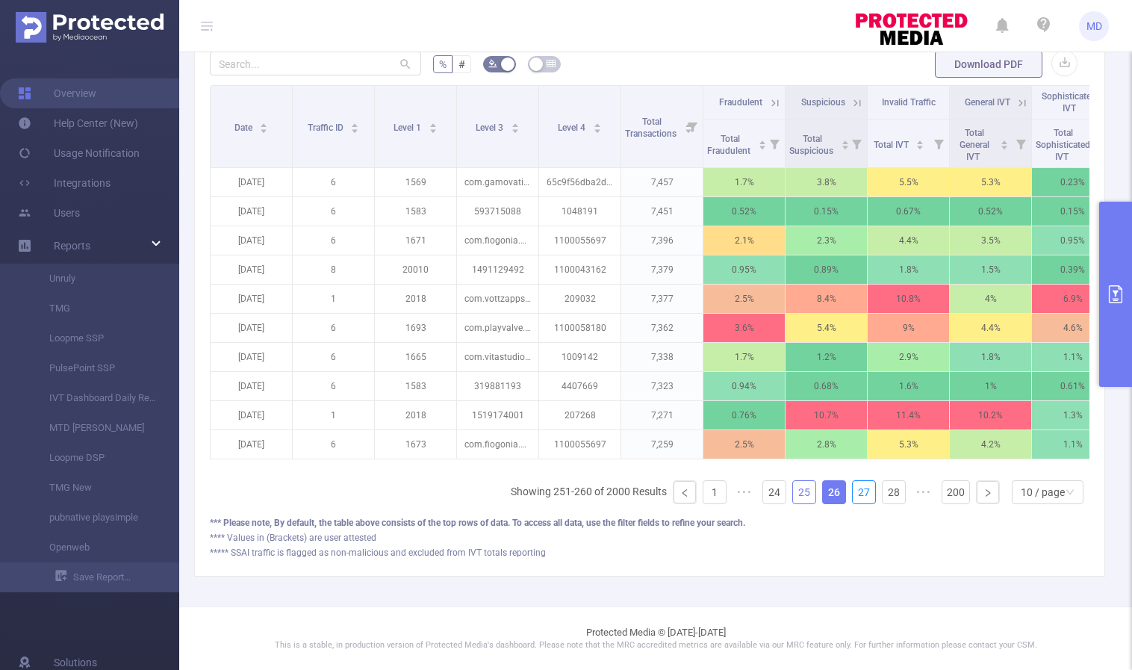
click at [856, 490] on link "27" at bounding box center [863, 492] width 22 height 22
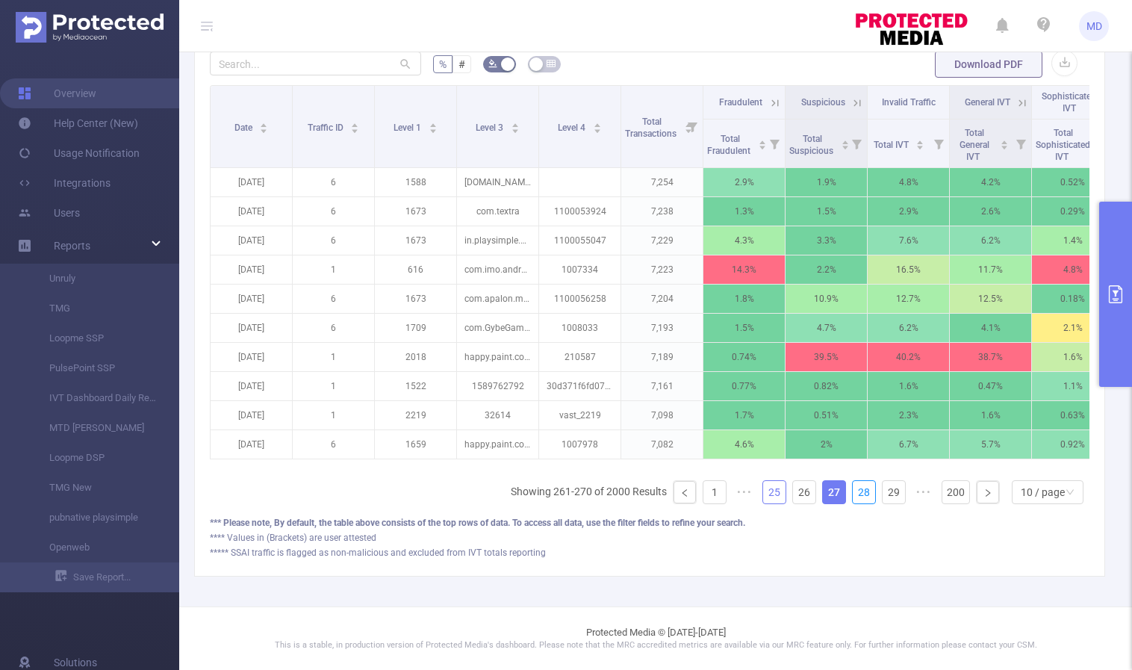
click at [856, 490] on link "28" at bounding box center [863, 492] width 22 height 22
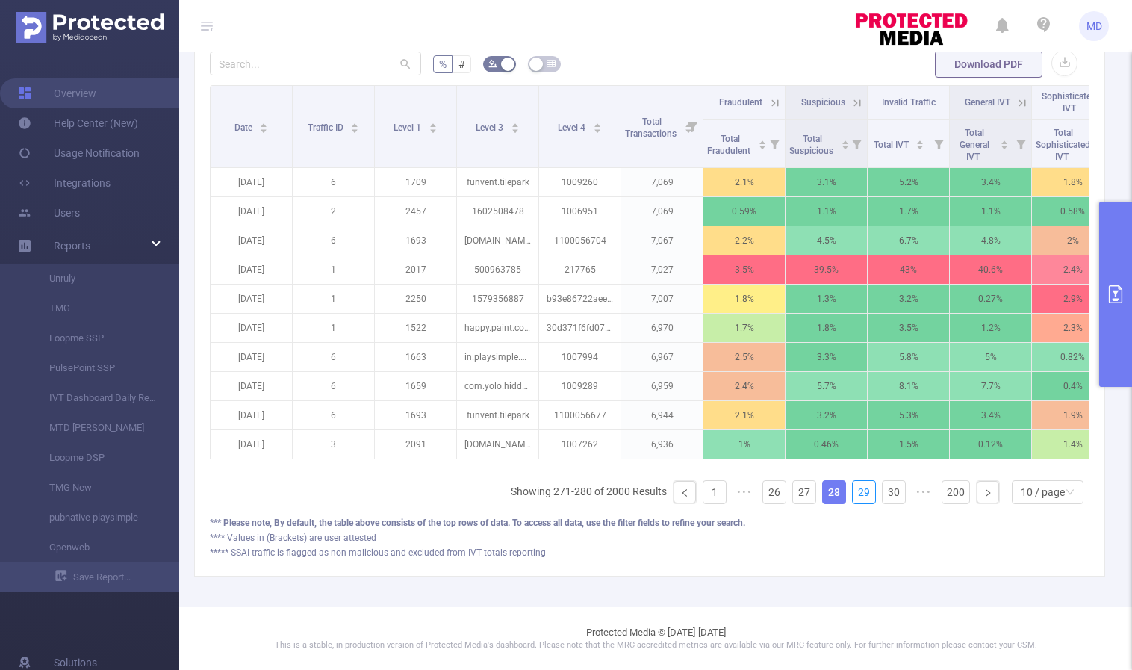
click at [856, 490] on link "29" at bounding box center [863, 492] width 22 height 22
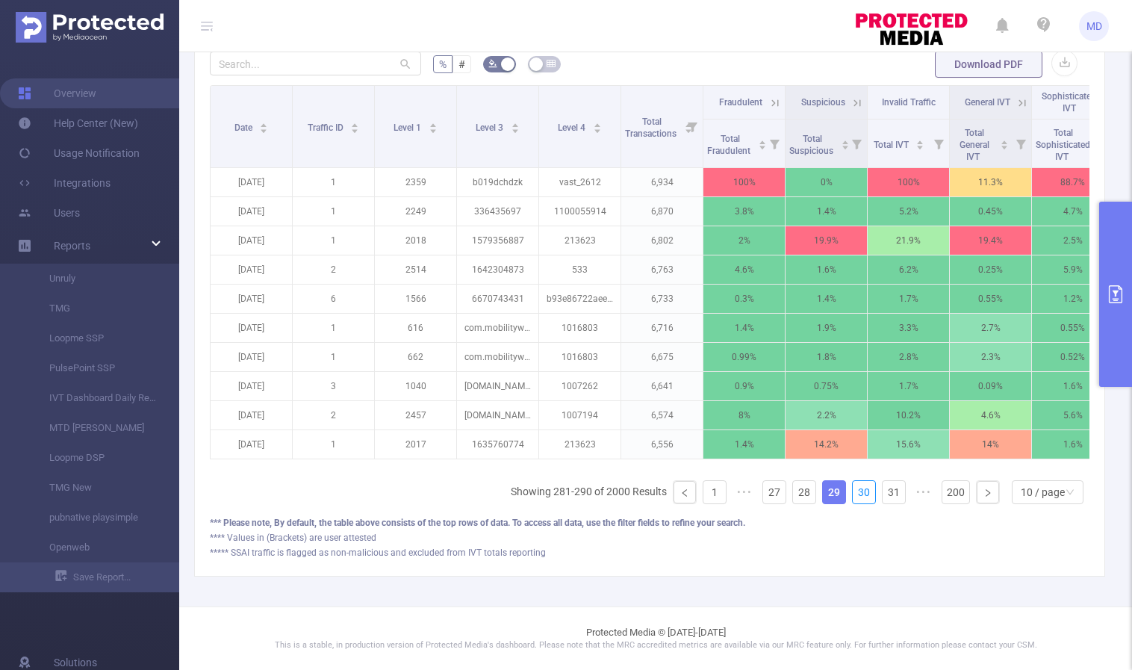
click at [856, 490] on link "30" at bounding box center [863, 492] width 22 height 22
